Goal: Contribute content

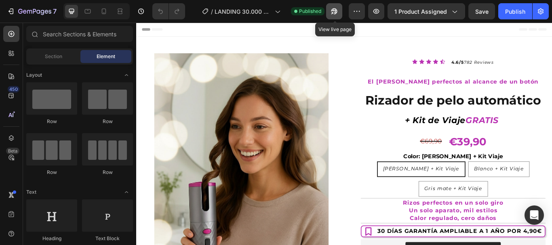
click at [335, 11] on icon "button" at bounding box center [334, 11] width 6 height 6
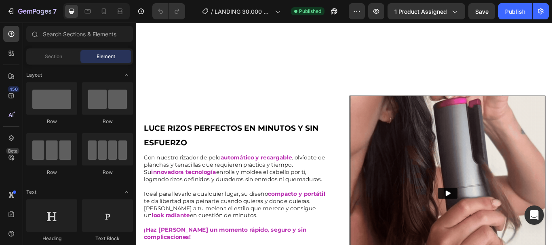
scroll to position [444, 0]
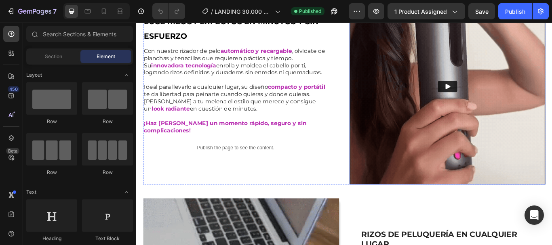
click at [503, 58] on img at bounding box center [499, 97] width 228 height 228
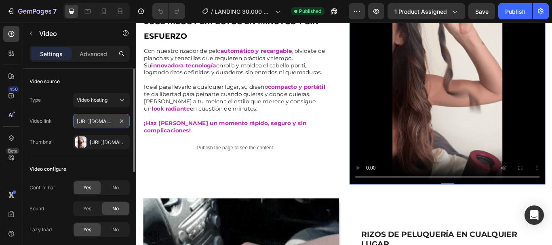
click at [96, 120] on input "[URL][DOMAIN_NAME]" at bounding box center [101, 121] width 57 height 15
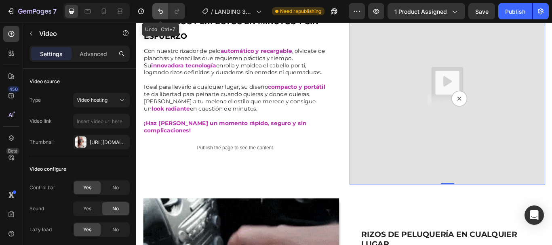
click at [162, 8] on icon "Undo/Redo" at bounding box center [160, 11] width 8 height 8
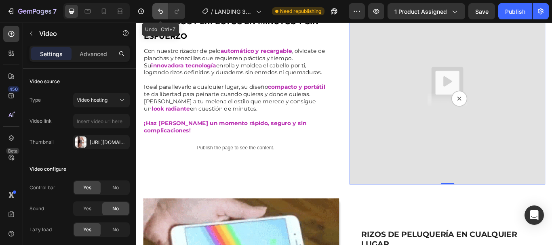
type input "[URL][DOMAIN_NAME]"
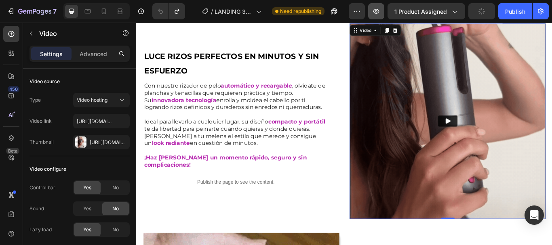
scroll to position [323, 0]
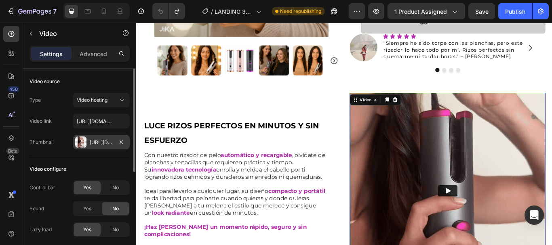
click at [84, 140] on div at bounding box center [80, 142] width 11 height 11
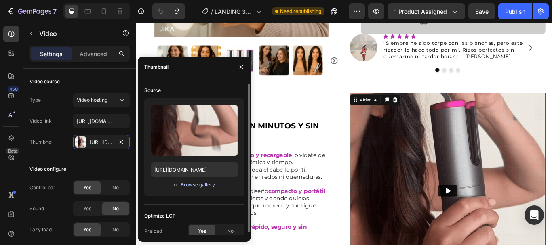
click at [201, 184] on div "Browse gallery" at bounding box center [198, 184] width 34 height 7
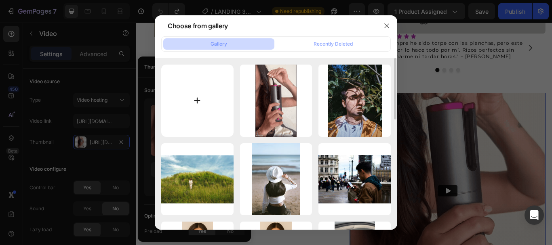
click at [197, 99] on input "file" at bounding box center [197, 101] width 72 height 72
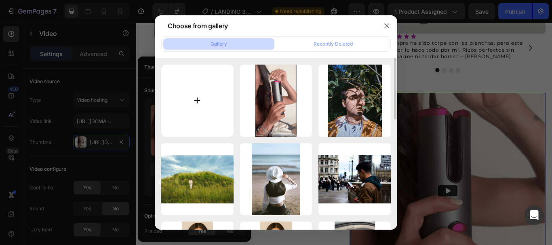
type input "C:\fakepath\Adobe Express - Video 5 [PERSON_NAME] (1).gif"
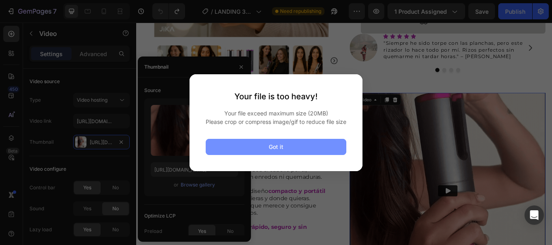
click at [288, 147] on button "Got it" at bounding box center [276, 147] width 141 height 16
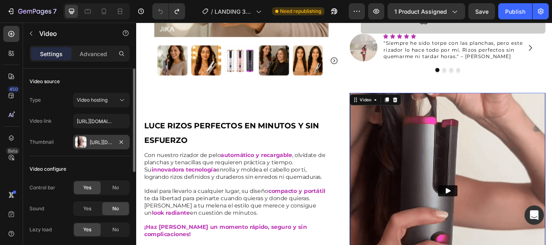
click at [88, 139] on div "[URL][DOMAIN_NAME]" at bounding box center [101, 142] width 57 height 15
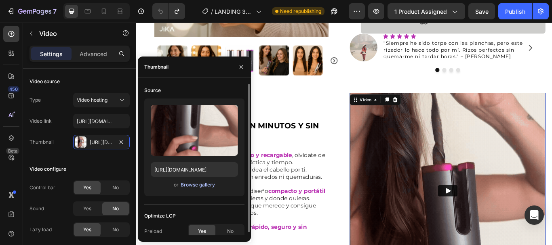
click at [190, 184] on div "Browse gallery" at bounding box center [198, 184] width 34 height 7
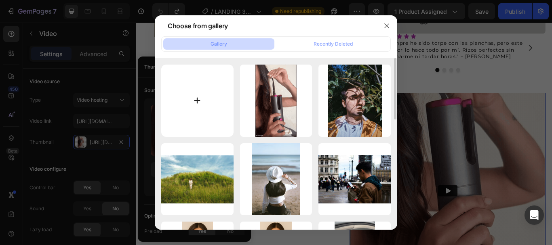
click at [198, 98] on input "file" at bounding box center [197, 101] width 72 height 72
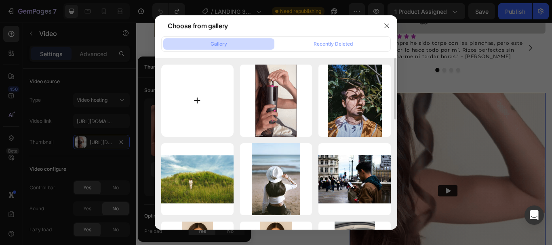
type input "C:\fakepath\Adobe Express - Video 5 [PERSON_NAME] (1).gif"
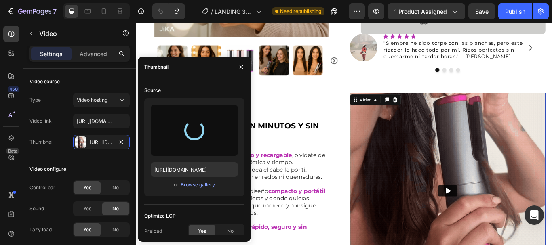
type input "[URL][DOMAIN_NAME]"
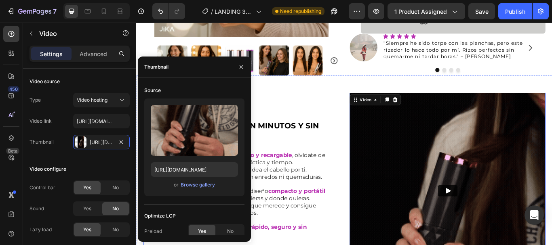
click at [316, 117] on div "LUCE RIZOS PERFECTOS EN MINUTOS Y SIN ESFUERZO Heading Con nuestro rizador de p…" at bounding box center [258, 219] width 228 height 228
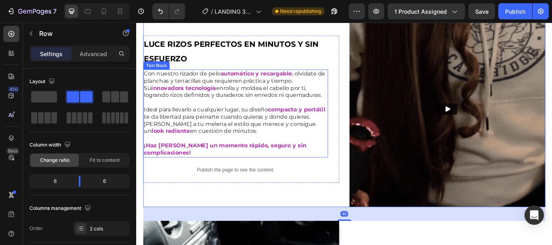
scroll to position [404, 0]
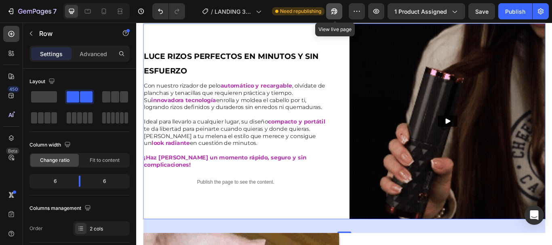
click at [336, 9] on icon "button" at bounding box center [334, 11] width 6 height 6
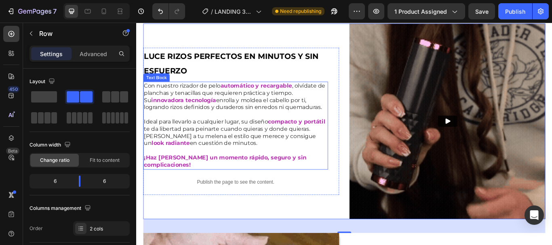
click at [488, 168] on img at bounding box center [499, 138] width 228 height 228
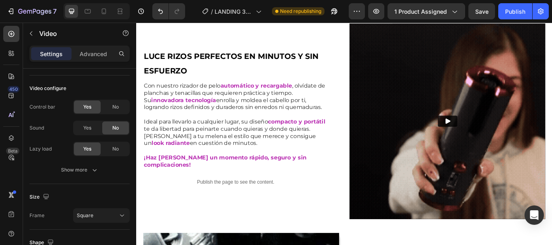
click at [496, 135] on icon "Play" at bounding box center [499, 138] width 6 height 6
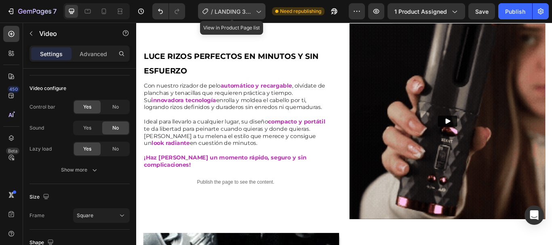
click at [258, 12] on icon at bounding box center [259, 12] width 4 height 2
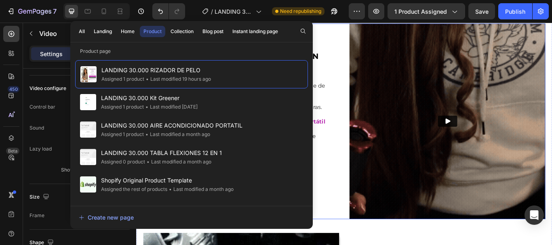
click at [362, 37] on div "LUCE RIZOS PERFECTOS EN MINUTOS Y SIN ESFUERZO Heading Con nuestro rizador de p…" at bounding box center [258, 138] width 228 height 228
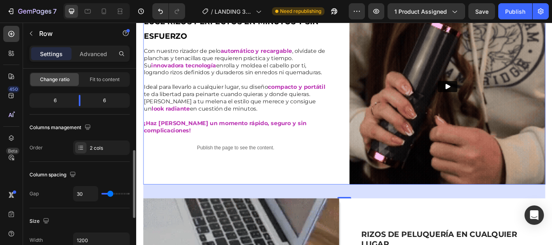
scroll to position [0, 0]
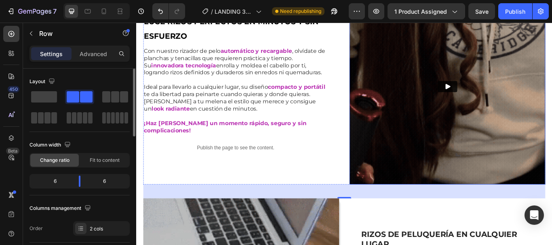
click at [438, 67] on img at bounding box center [499, 97] width 228 height 228
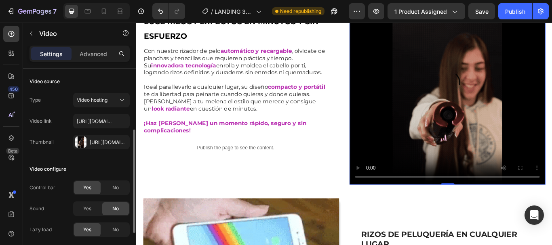
scroll to position [40, 0]
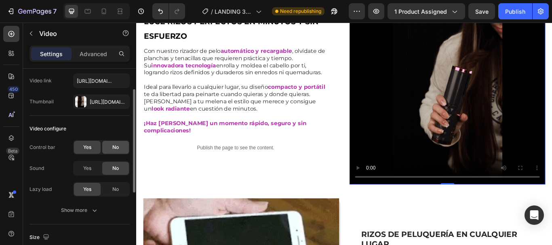
click at [117, 145] on span "No" at bounding box center [115, 147] width 6 height 7
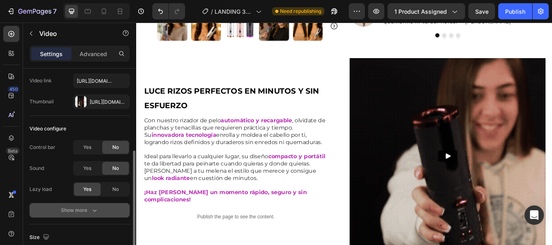
scroll to position [81, 0]
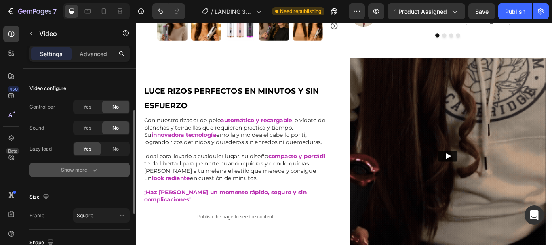
click at [87, 168] on div "Show more" at bounding box center [80, 170] width 38 height 8
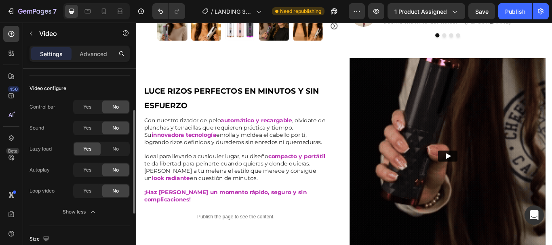
click at [77, 208] on div "Show less" at bounding box center [80, 212] width 34 height 8
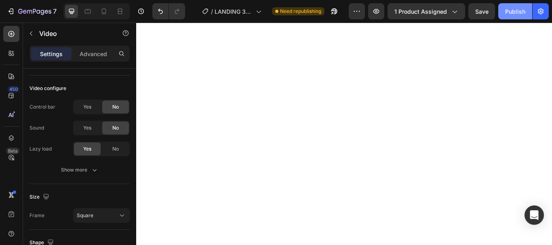
scroll to position [0, 0]
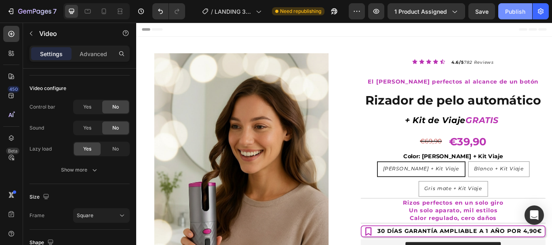
click at [513, 11] on div "Publish" at bounding box center [515, 11] width 20 height 8
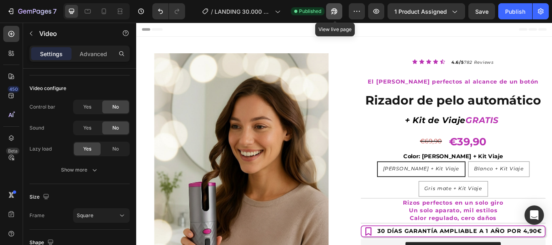
click at [336, 10] on icon "button" at bounding box center [334, 11] width 6 height 6
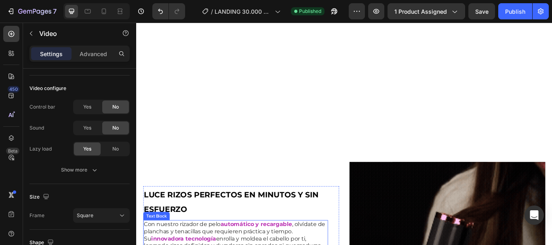
scroll to position [566, 0]
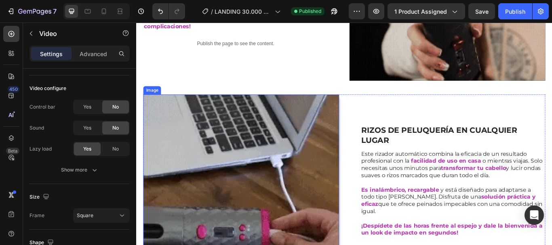
click at [270, 206] on img at bounding box center [258, 221] width 228 height 228
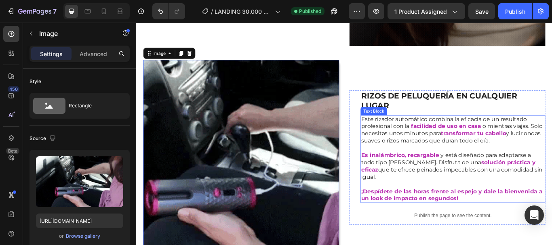
scroll to position [547, 0]
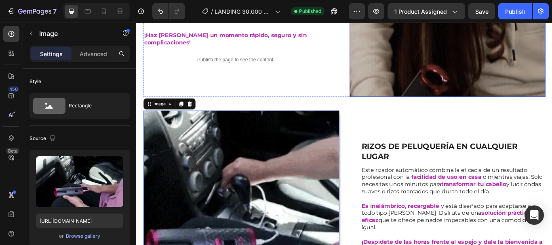
scroll to position [364, 0]
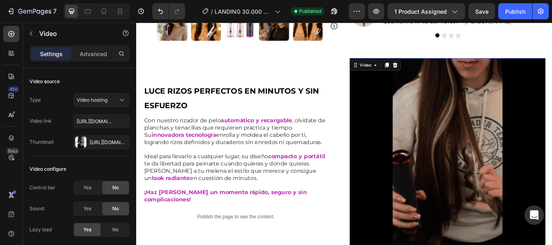
click at [514, 133] on video at bounding box center [499, 178] width 228 height 228
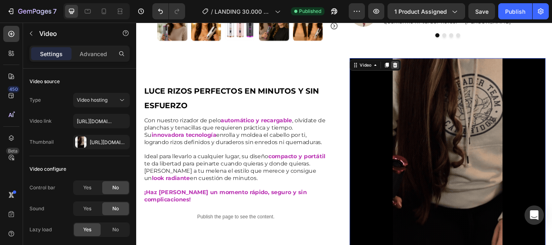
click at [434, 69] on icon at bounding box center [437, 72] width 6 height 6
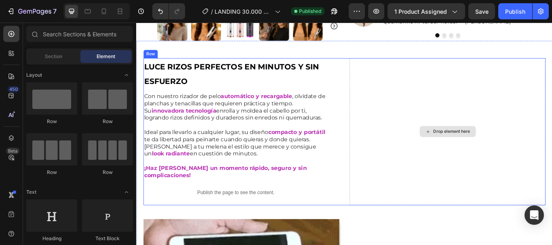
click at [494, 145] on div "Drop element here" at bounding box center [498, 149] width 65 height 13
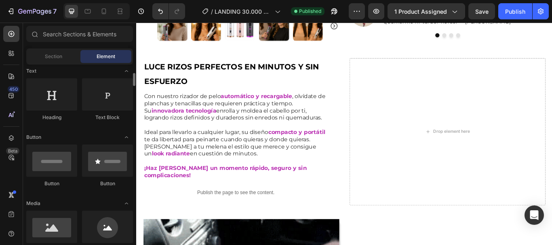
scroll to position [242, 0]
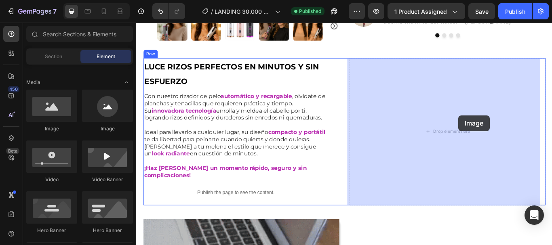
drag, startPoint x: 188, startPoint y: 135, endPoint x: 511, endPoint y: 131, distance: 323.6
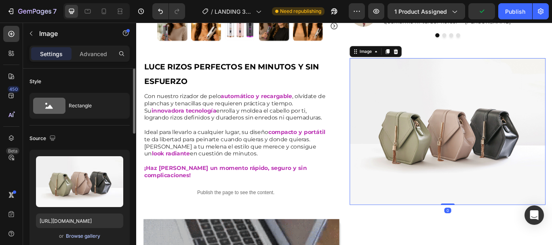
scroll to position [40, 0]
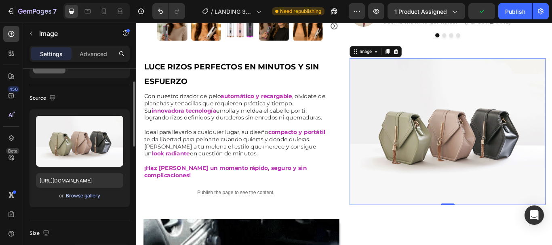
click at [84, 194] on div "Browse gallery" at bounding box center [83, 195] width 34 height 7
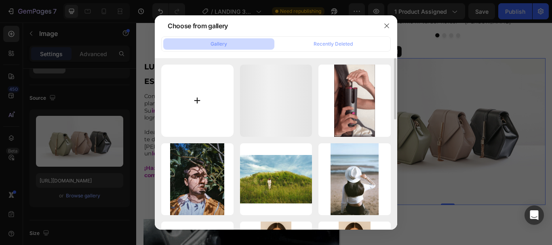
click at [200, 98] on input "file" at bounding box center [197, 101] width 72 height 72
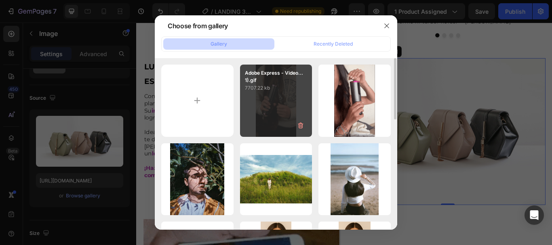
click at [274, 106] on div "Adobe Express - Video...1).gif 7707.22 kb" at bounding box center [276, 101] width 72 height 72
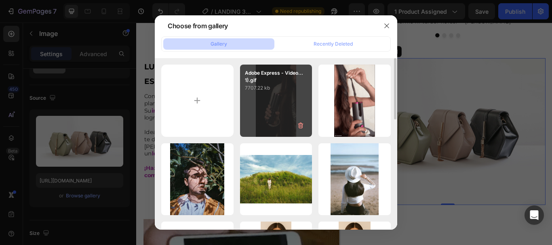
type input "[URL][DOMAIN_NAME]"
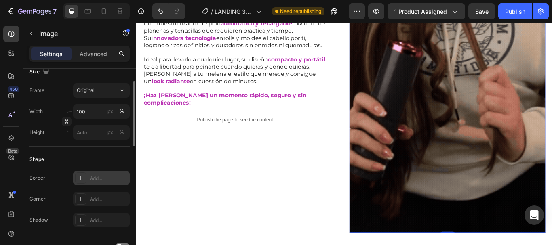
scroll to position [162, 0]
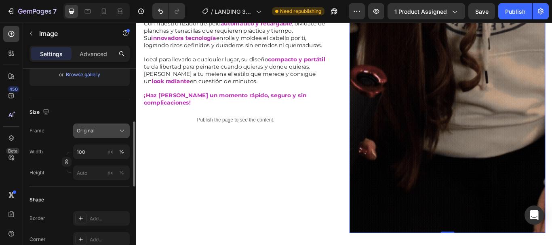
click at [122, 128] on icon at bounding box center [122, 131] width 8 height 8
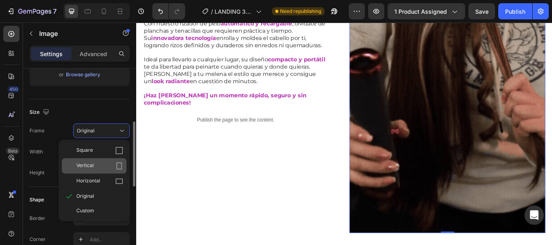
click at [92, 163] on span "Vertical" at bounding box center [84, 166] width 17 height 8
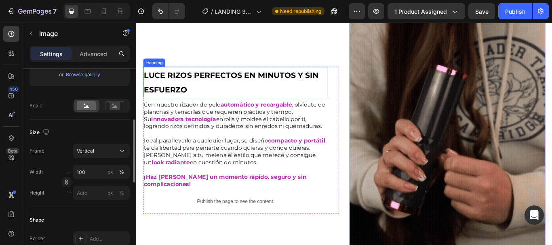
scroll to position [434, 0]
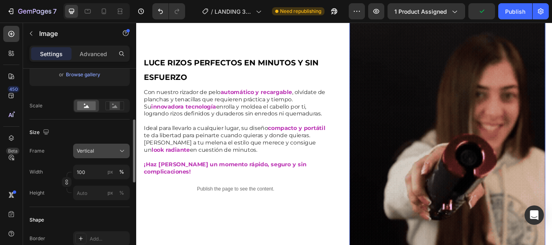
click at [124, 153] on icon at bounding box center [122, 151] width 8 height 8
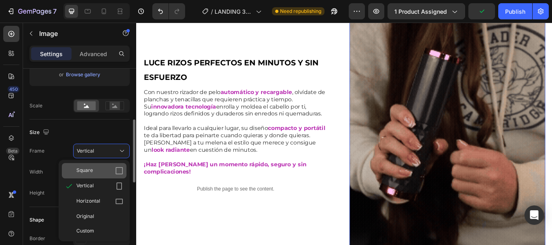
click at [118, 169] on icon at bounding box center [119, 171] width 8 height 8
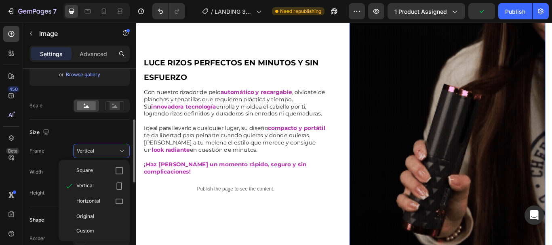
scroll to position [397, 0]
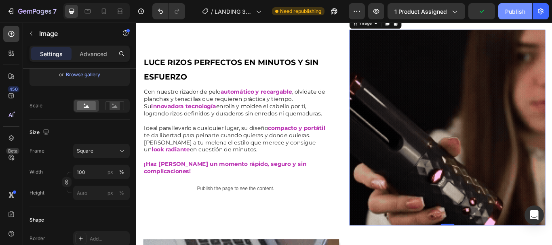
click at [511, 11] on div "Publish" at bounding box center [515, 11] width 20 height 8
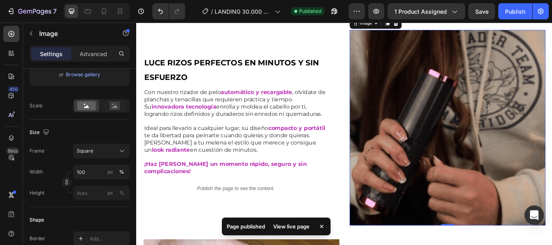
scroll to position [0, 0]
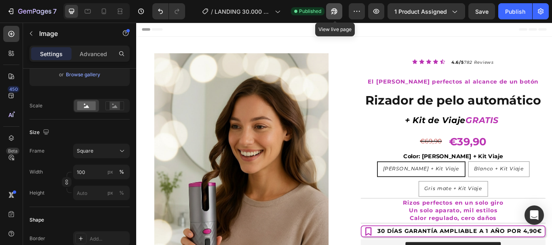
click at [336, 11] on icon "button" at bounding box center [334, 11] width 6 height 6
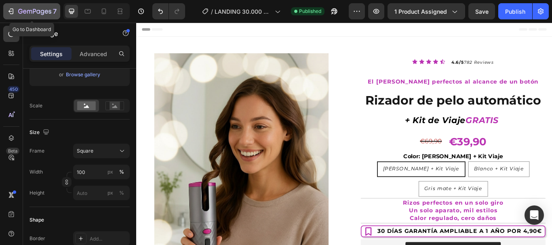
click at [11, 11] on icon "button" at bounding box center [11, 11] width 8 height 8
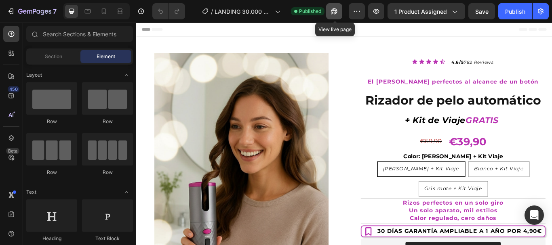
click at [334, 11] on icon "button" at bounding box center [334, 11] width 6 height 6
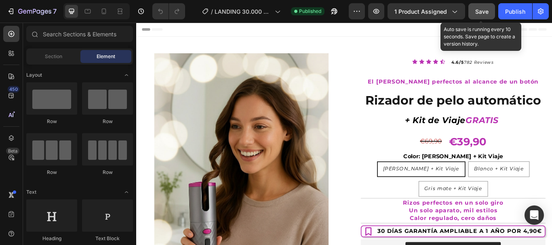
click at [480, 11] on span "Save" at bounding box center [481, 11] width 13 height 7
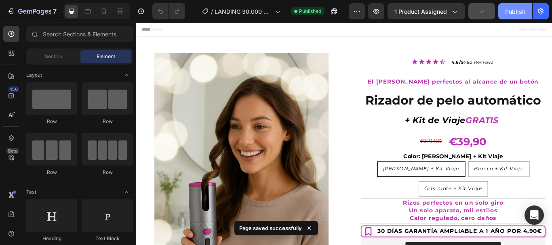
click at [517, 11] on div "Publish" at bounding box center [515, 11] width 20 height 8
